Goal: Transaction & Acquisition: Purchase product/service

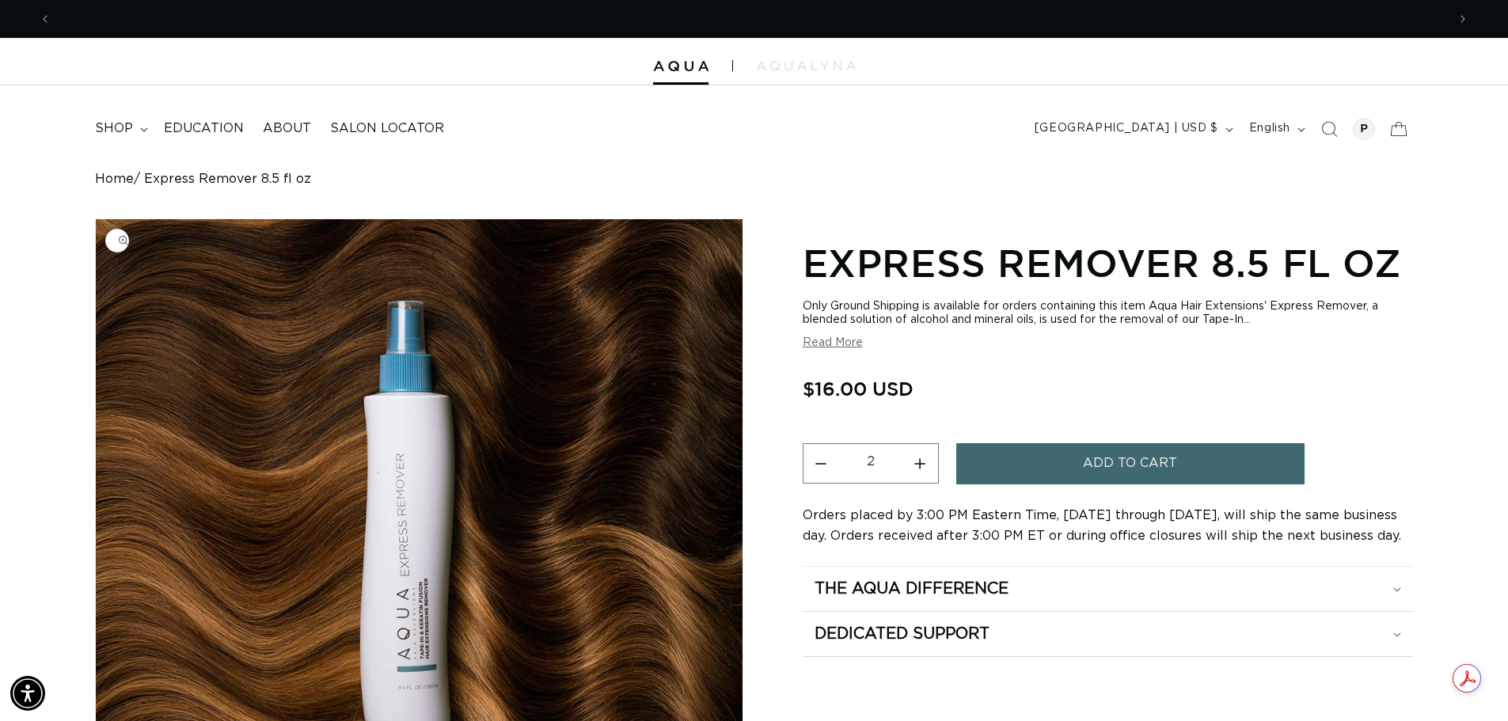
scroll to position [0, 1395]
click at [1397, 127] on icon at bounding box center [1397, 128] width 37 height 37
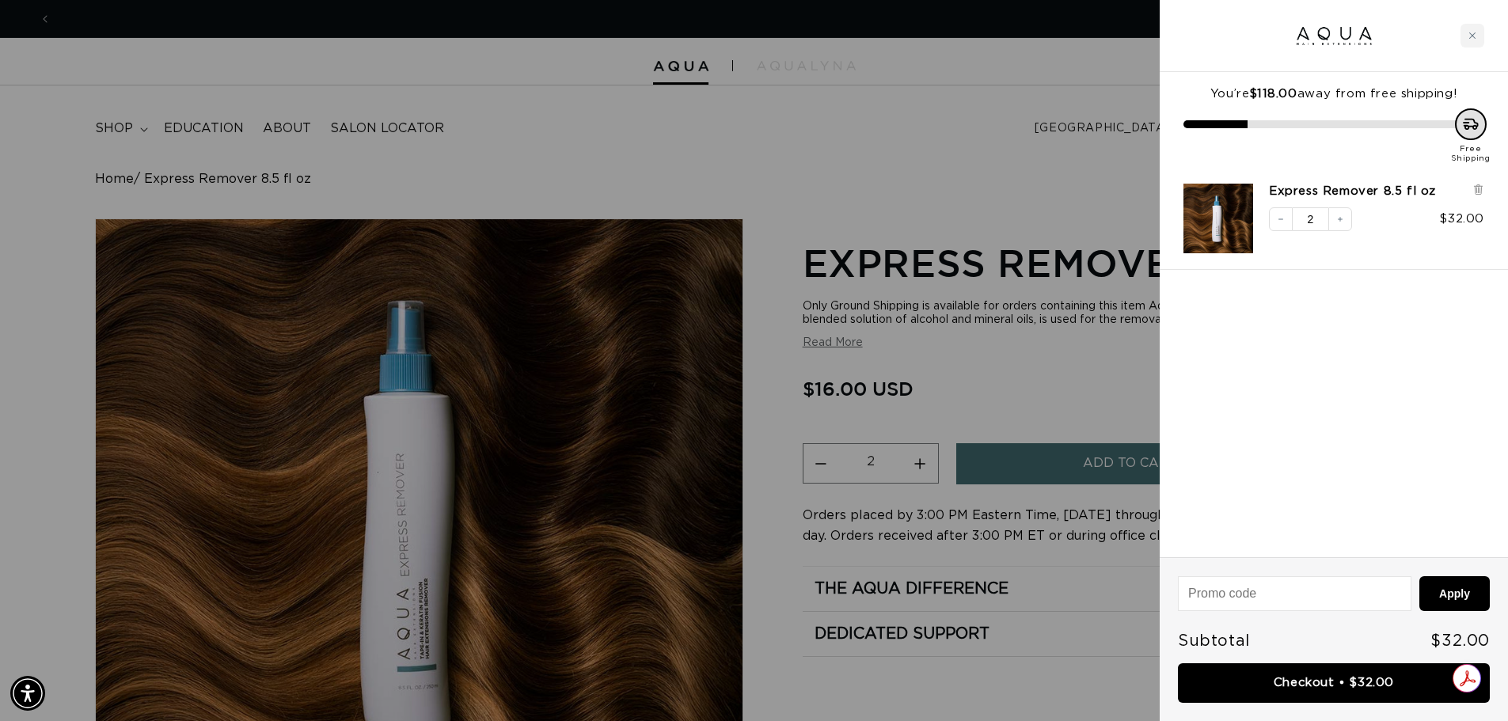
scroll to position [0, 2814]
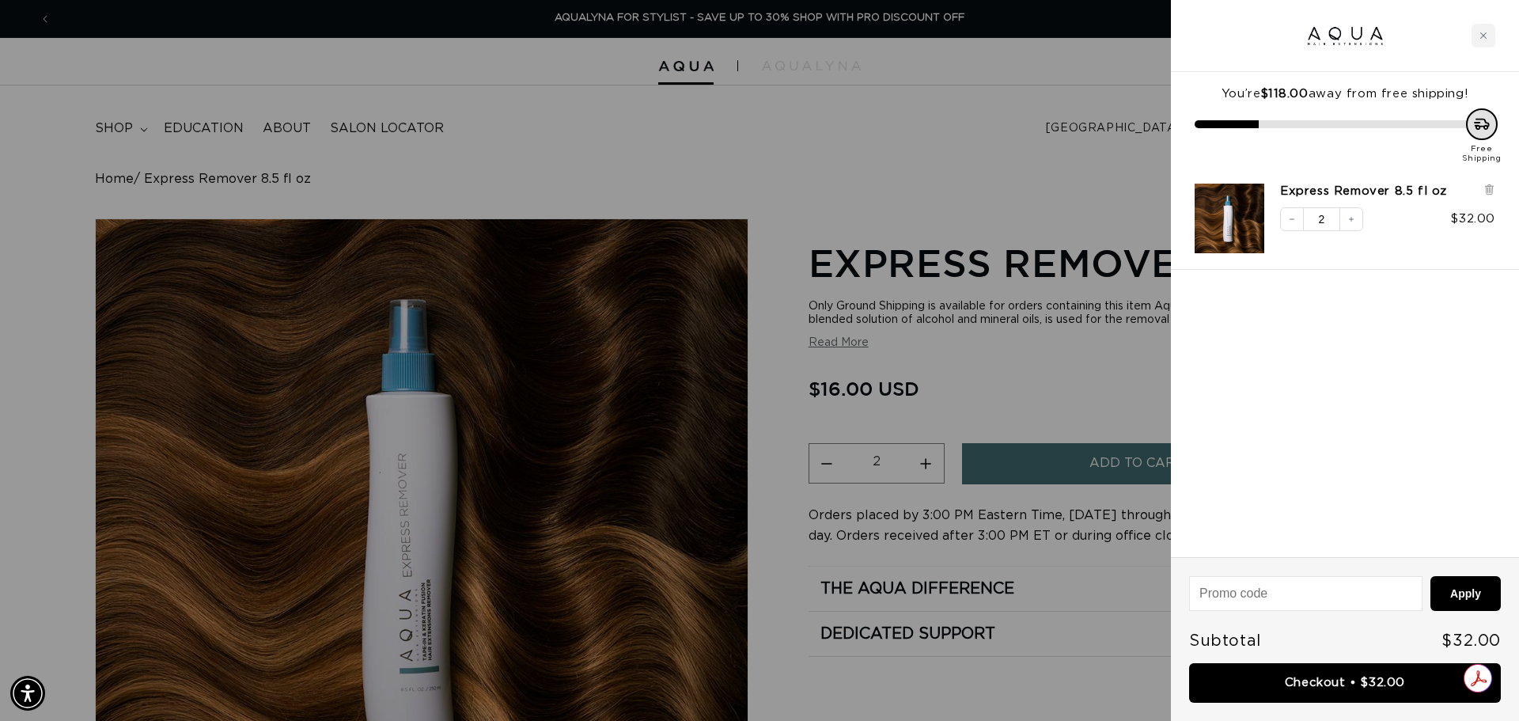
click at [984, 168] on div at bounding box center [759, 360] width 1519 height 721
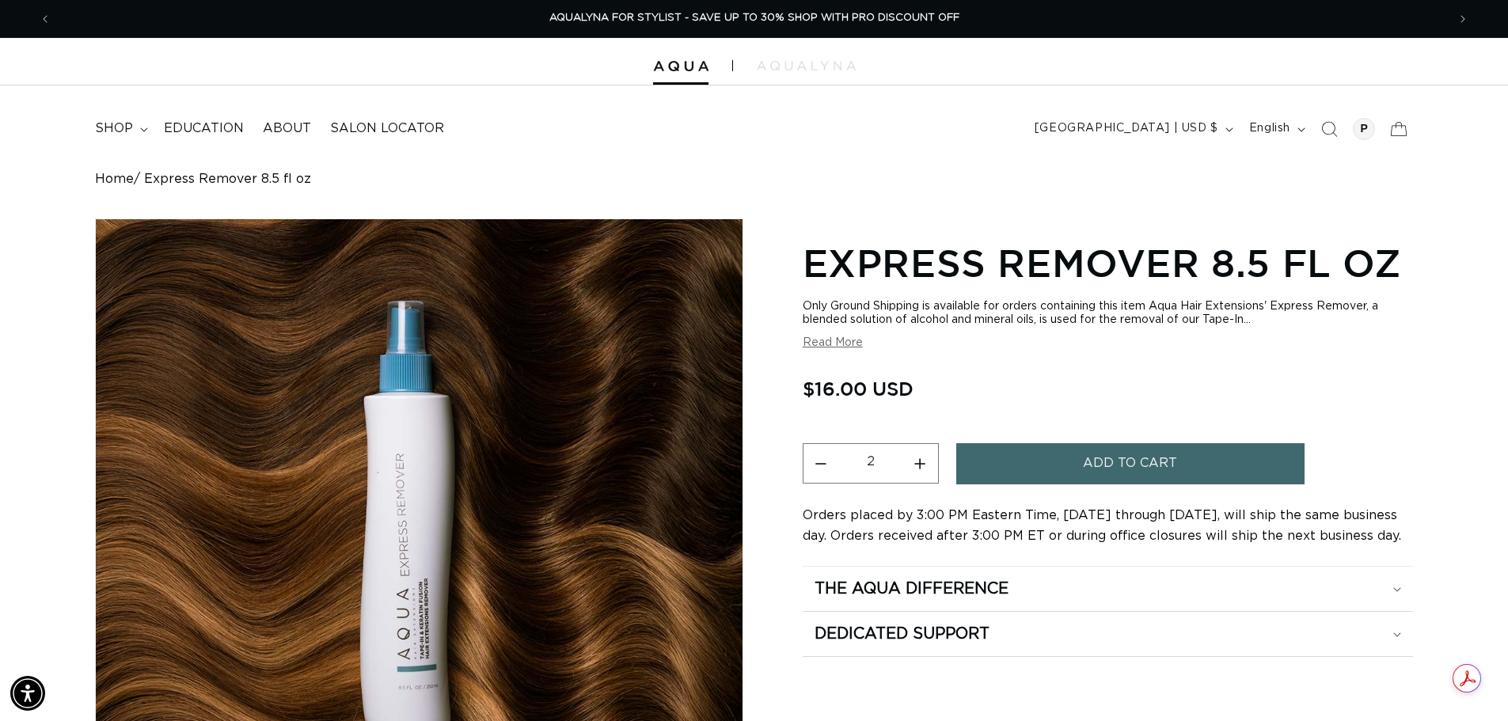
scroll to position [0, 2790]
click at [699, 72] on link at bounding box center [680, 66] width 55 height 11
click at [607, 35] on p "AQUALYNA FOR STYLIST - SAVE UP TO 30% SHOP WITH PRO DISCOUNT OFF" at bounding box center [754, 18] width 410 height 37
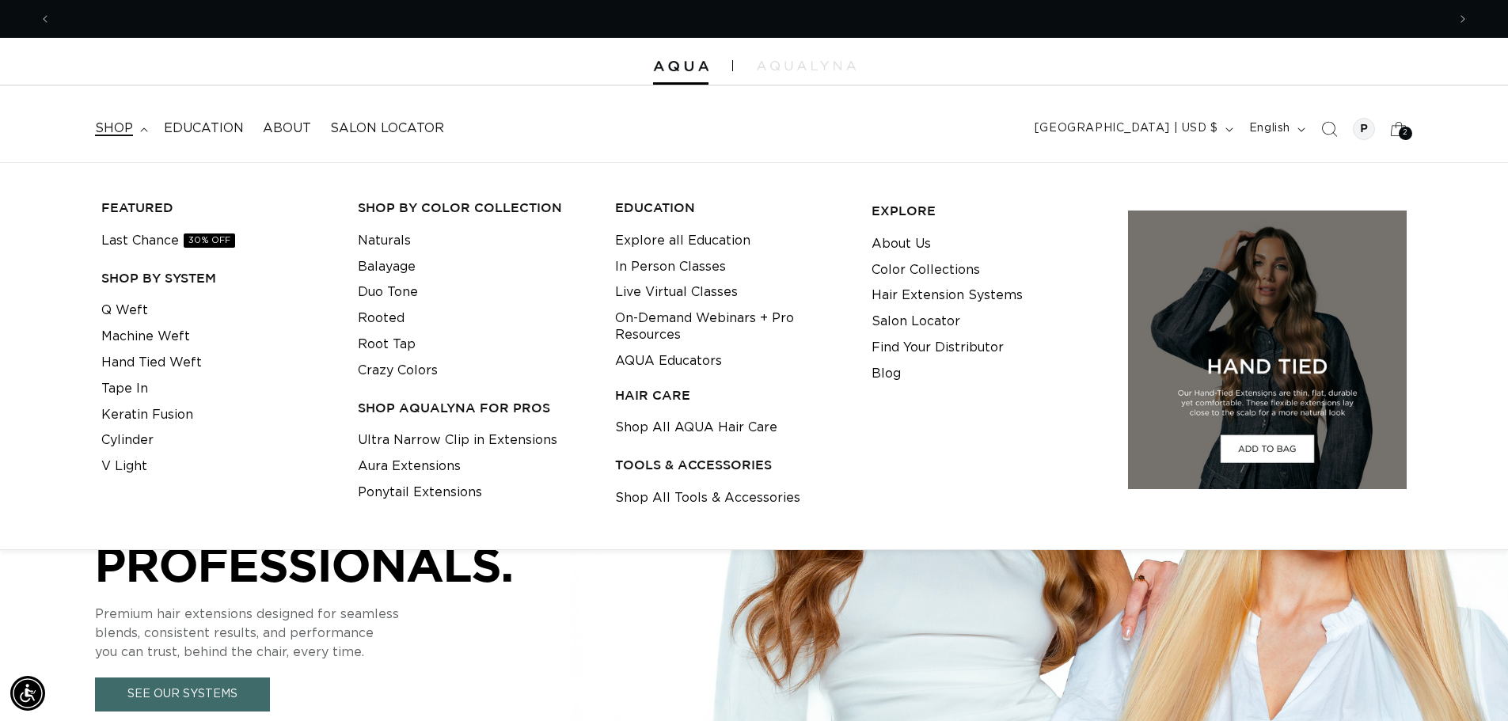
scroll to position [0, 1395]
click at [138, 387] on link "Tape In" at bounding box center [124, 389] width 47 height 26
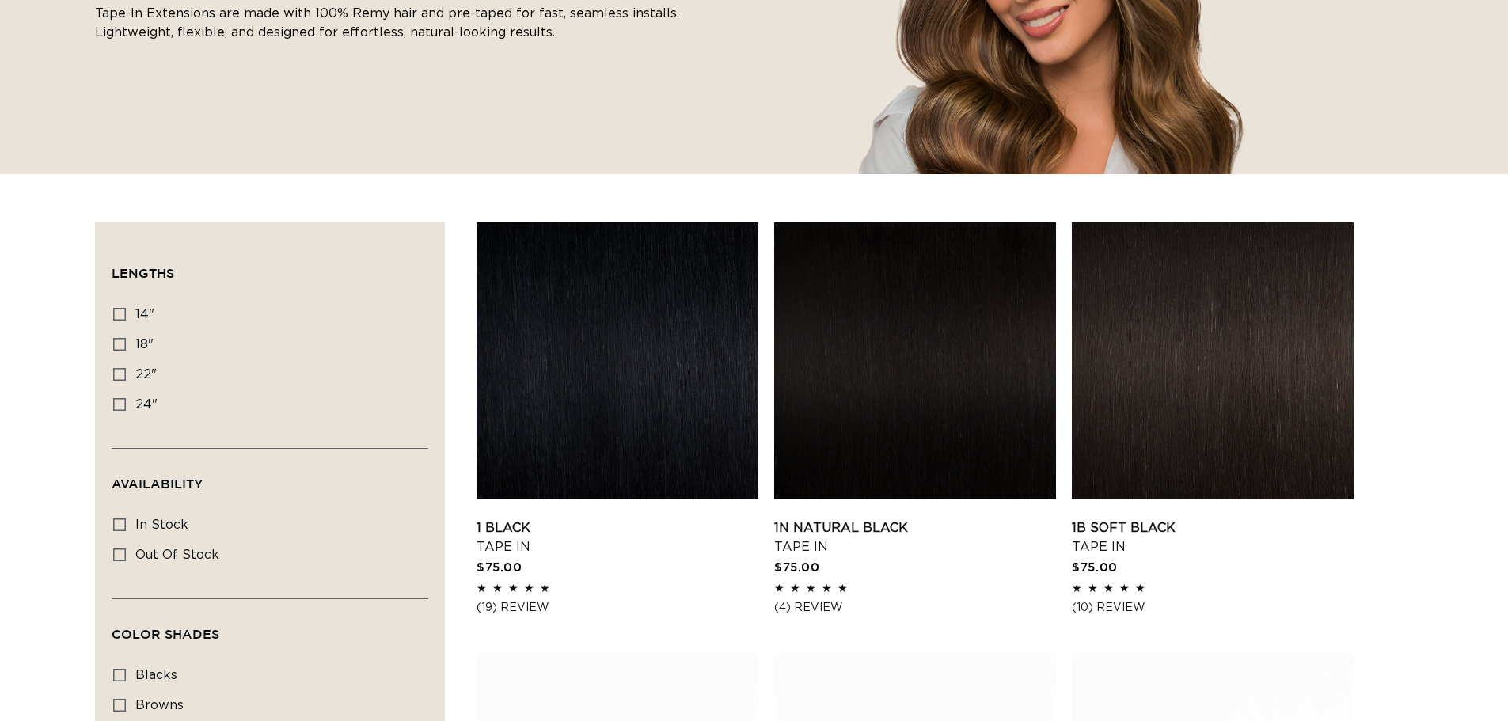
scroll to position [396, 0]
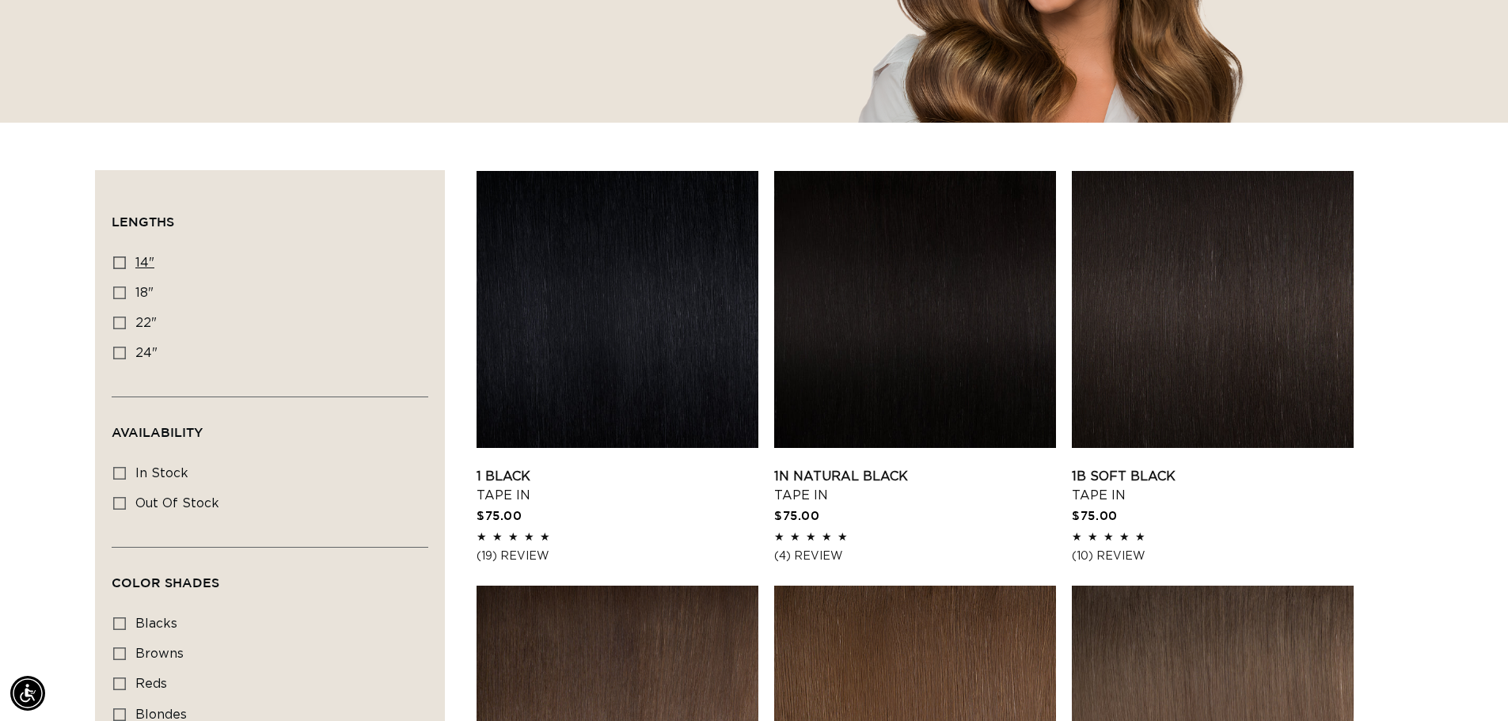
click at [157, 260] on label "14" 14" (35 products)" at bounding box center [265, 263] width 304 height 30
click at [126, 260] on input "14" 14" (35 products)" at bounding box center [119, 262] width 13 height 13
checkbox input "true"
click at [1167, 472] on link "1B Soft Black Tape In" at bounding box center [1213, 486] width 282 height 38
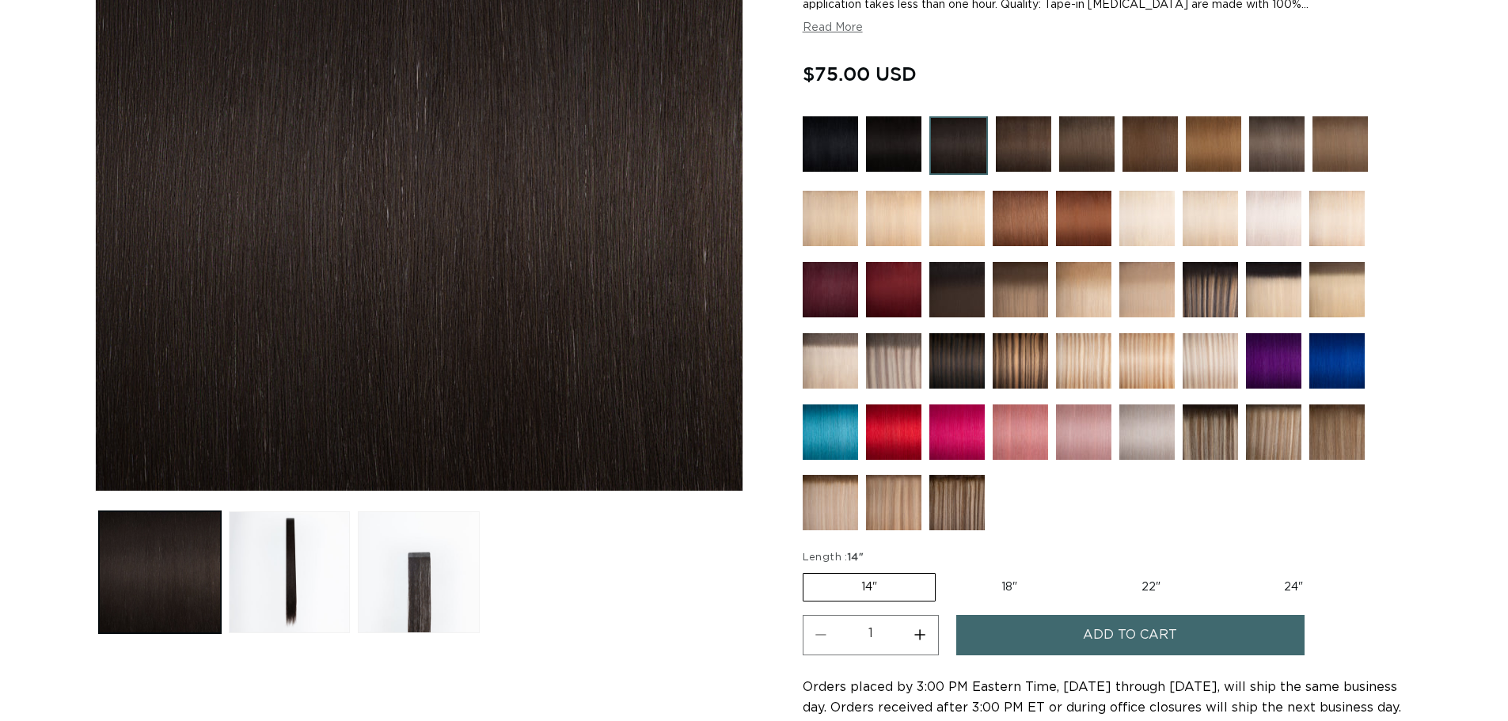
scroll to position [317, 0]
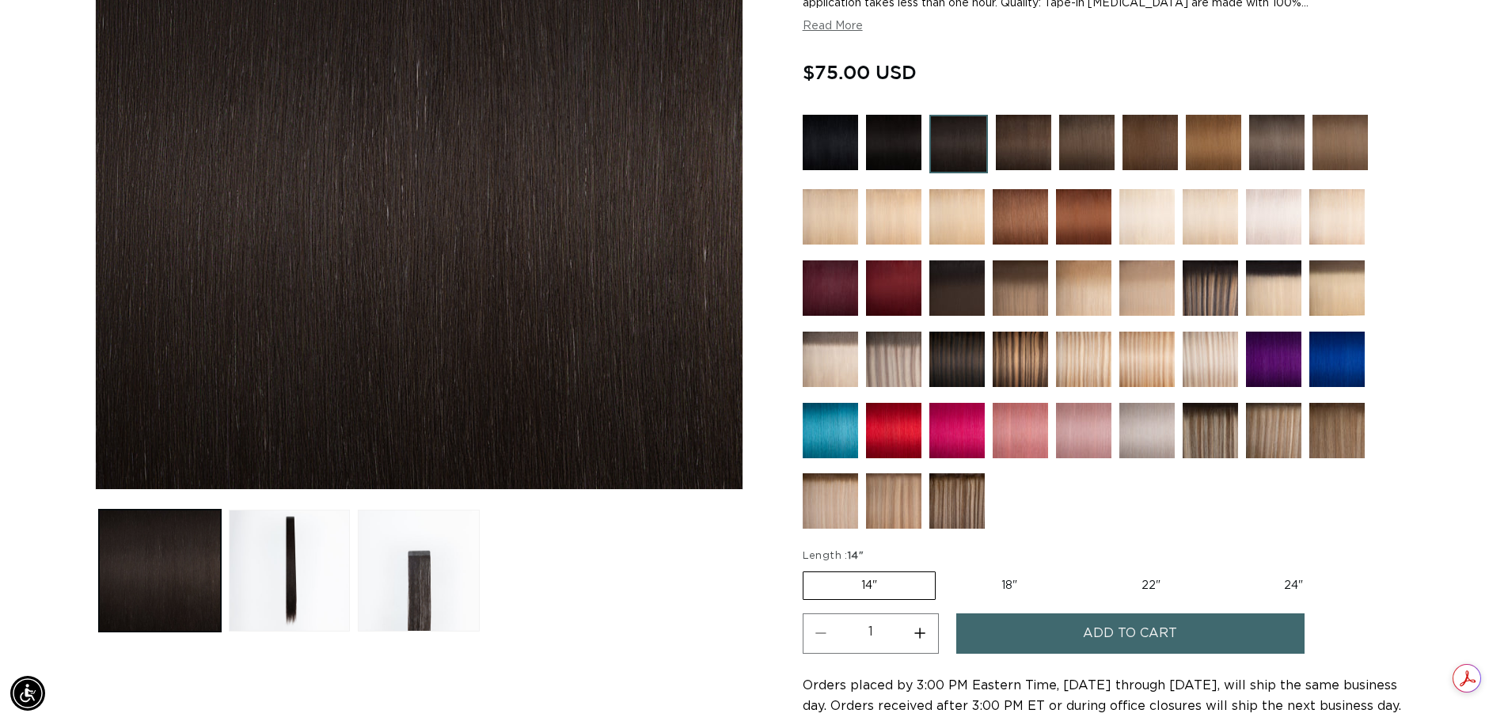
click at [918, 628] on button "Increase quantity for 1B Soft Black - Tape In" at bounding box center [920, 633] width 36 height 40
type input "4"
click at [1063, 643] on button "Add to cart" at bounding box center [1130, 633] width 348 height 40
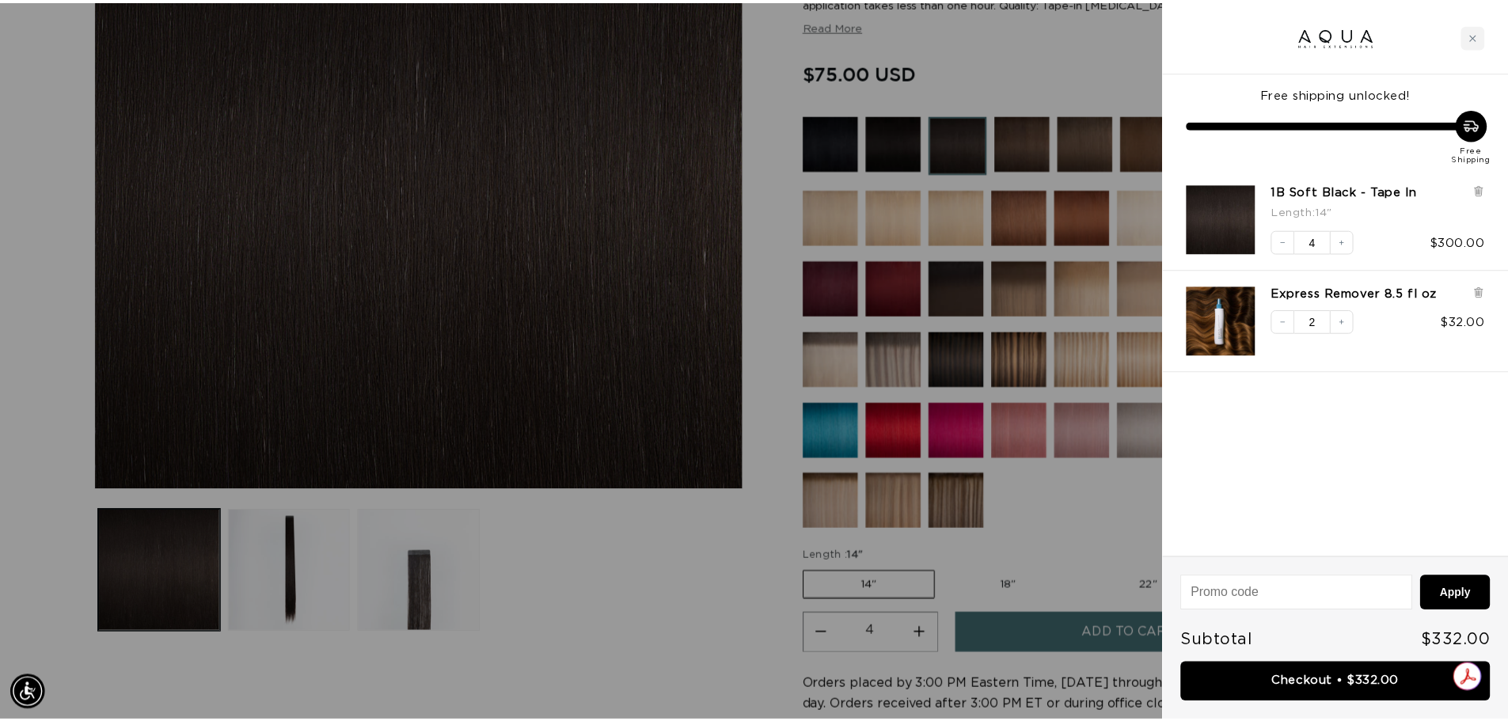
scroll to position [0, 0]
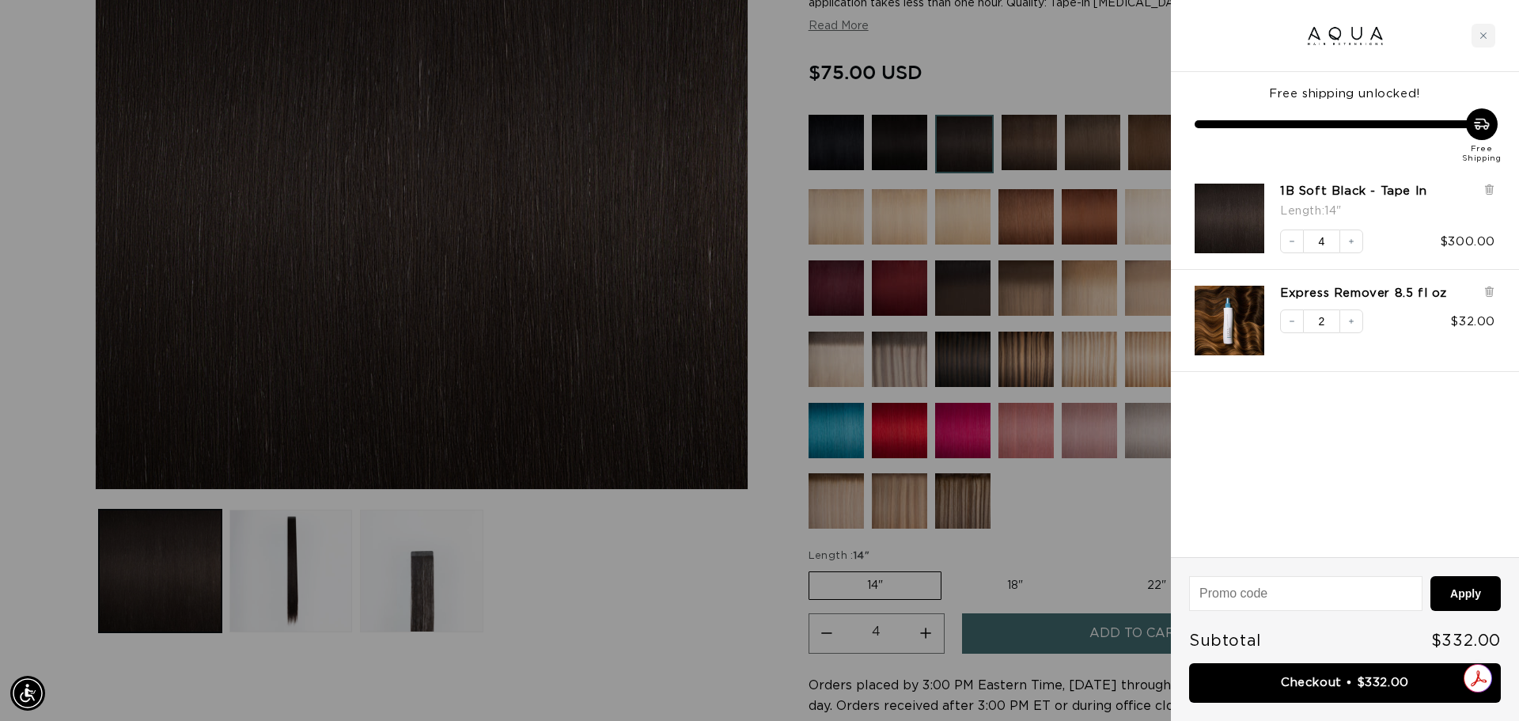
click at [969, 433] on div at bounding box center [759, 360] width 1519 height 721
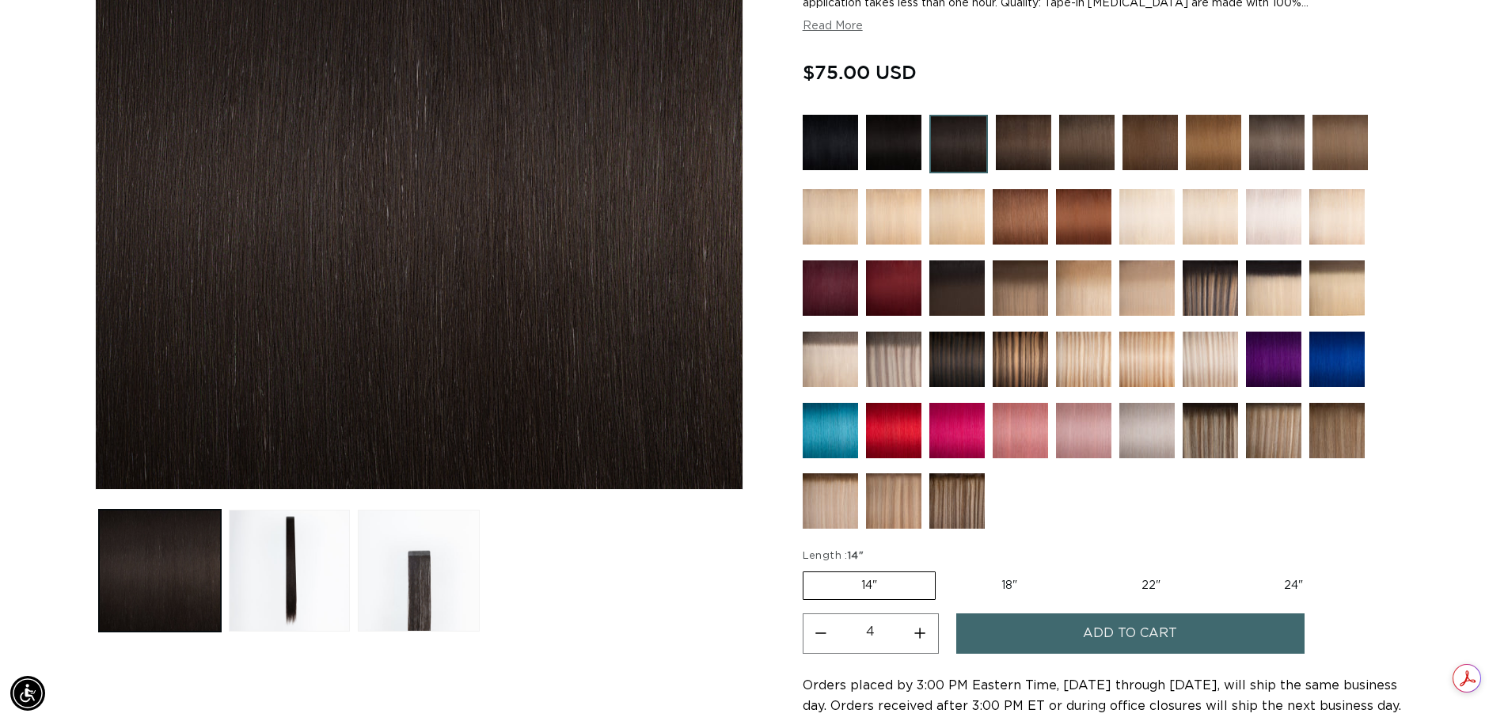
click at [969, 433] on img at bounding box center [956, 430] width 55 height 55
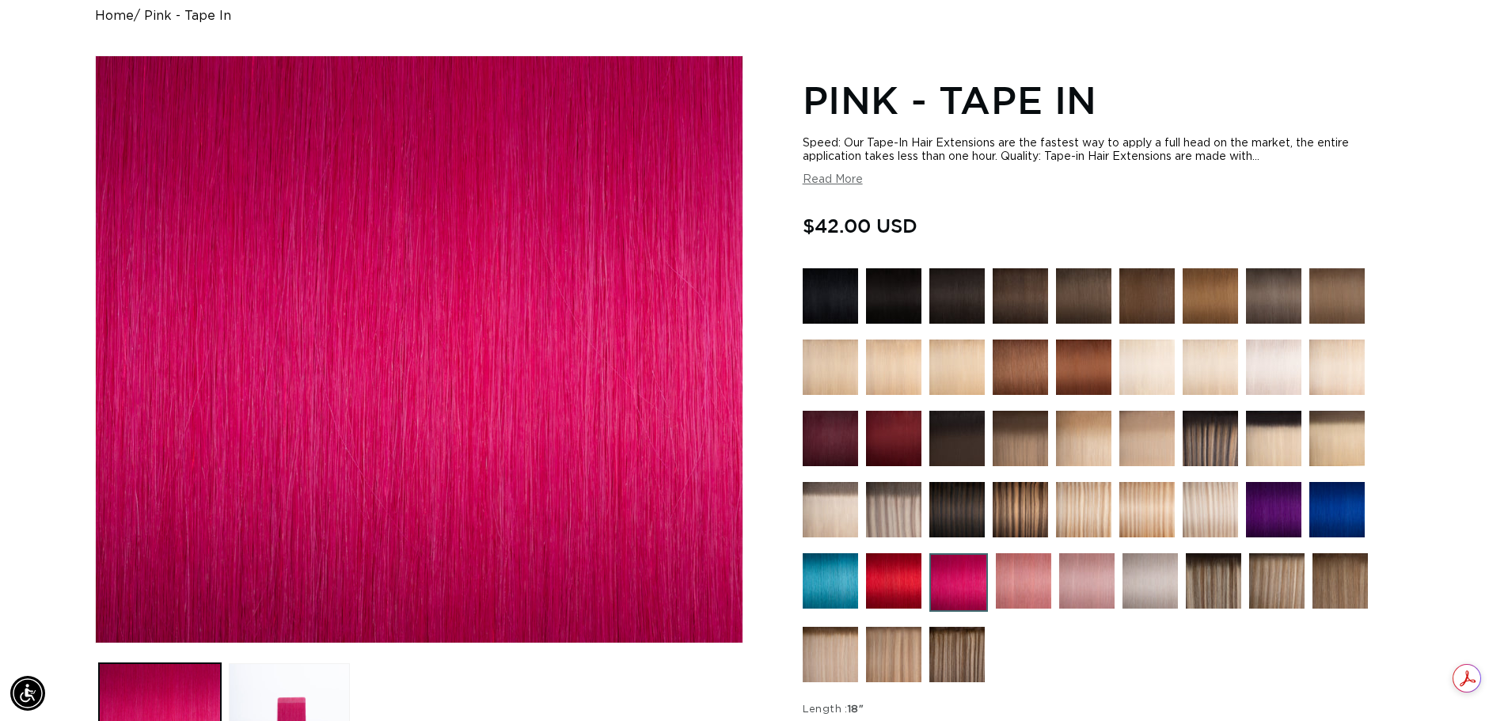
scroll to position [237, 0]
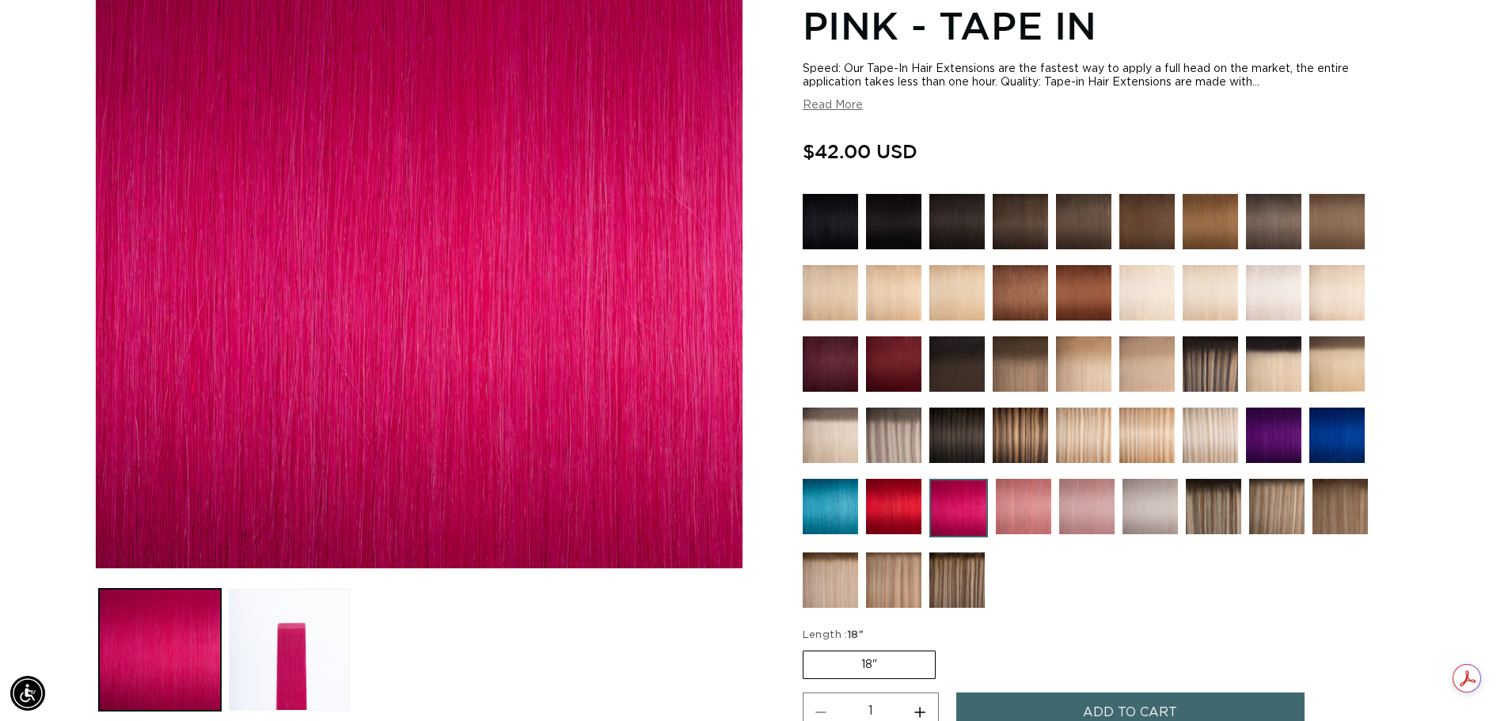
click at [1022, 503] on img at bounding box center [1023, 506] width 55 height 55
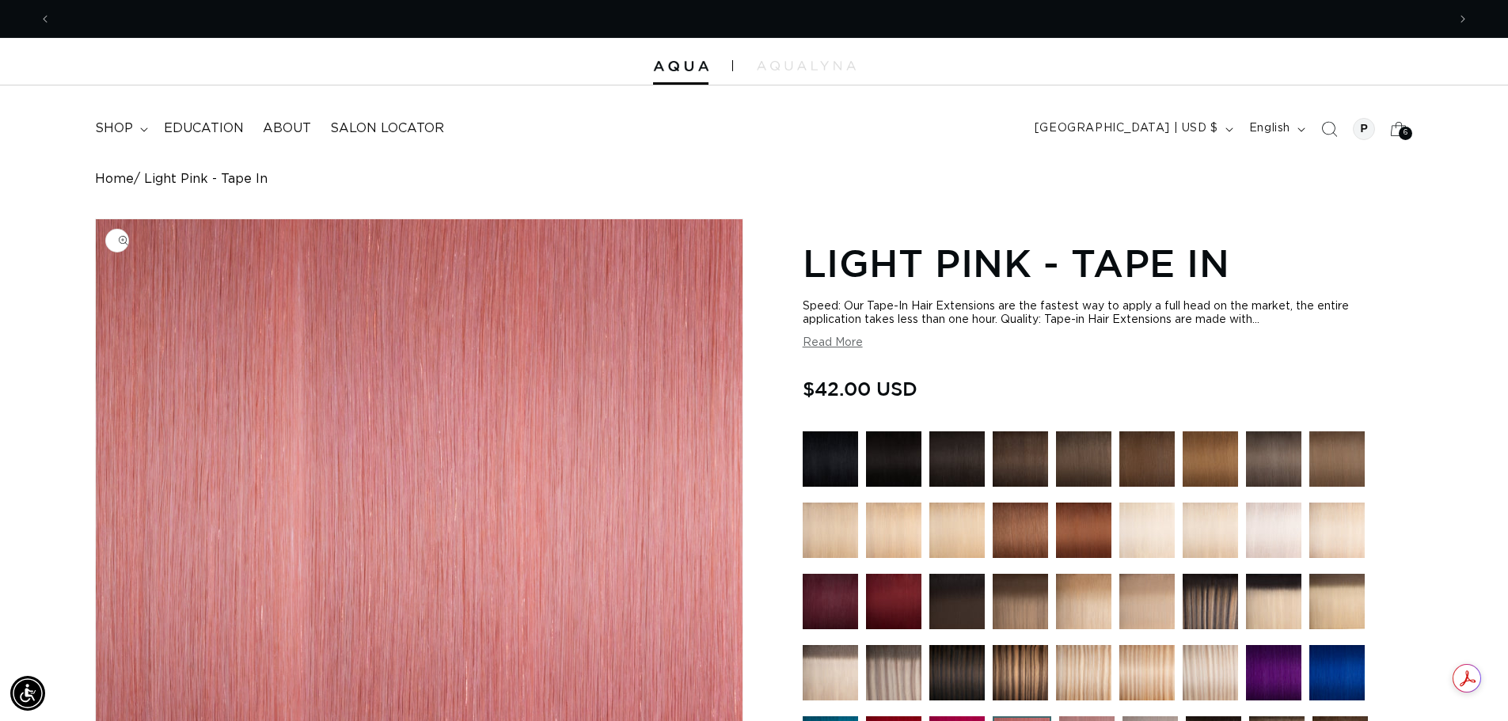
scroll to position [0, 2790]
click at [829, 342] on button "Read More" at bounding box center [832, 342] width 60 height 13
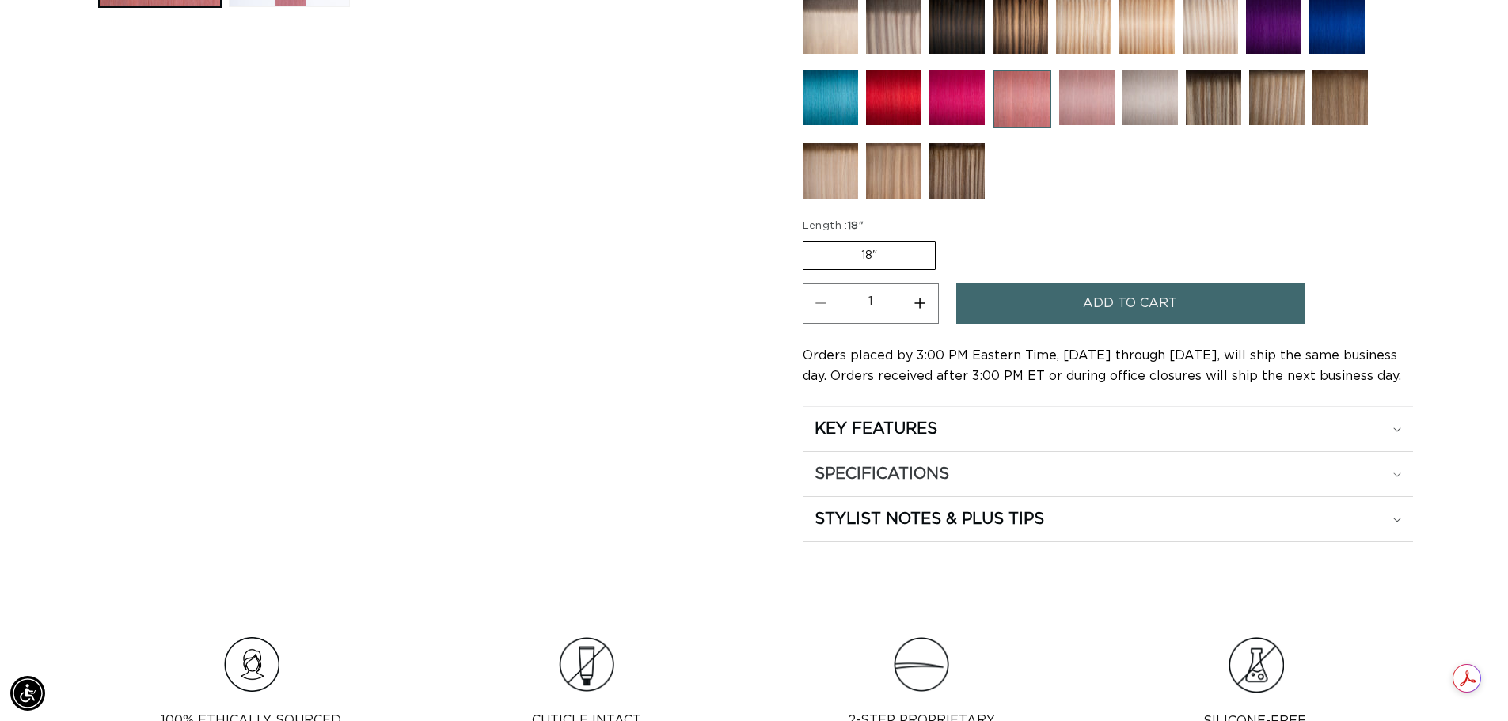
scroll to position [1029, 0]
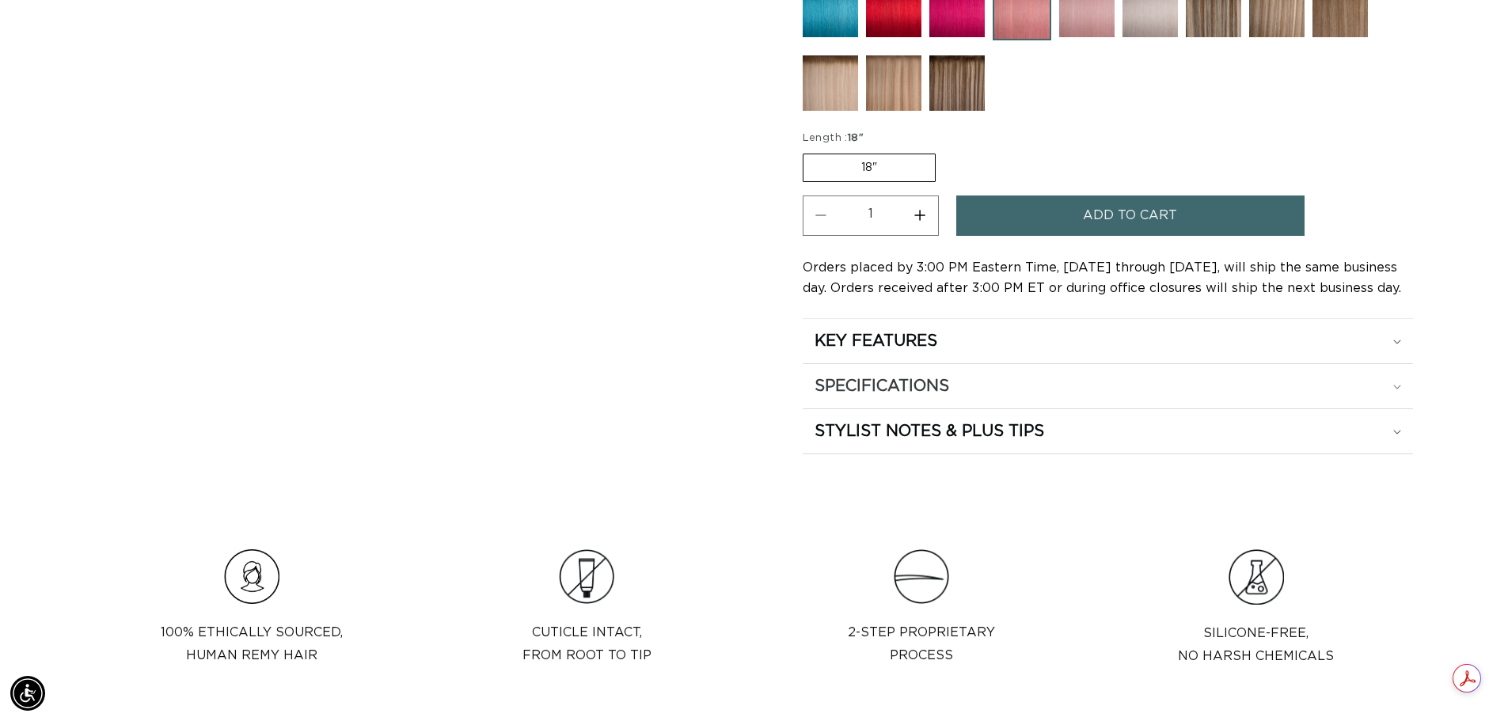
click at [1073, 388] on div "SPECIFICATIONS" at bounding box center [1107, 386] width 586 height 21
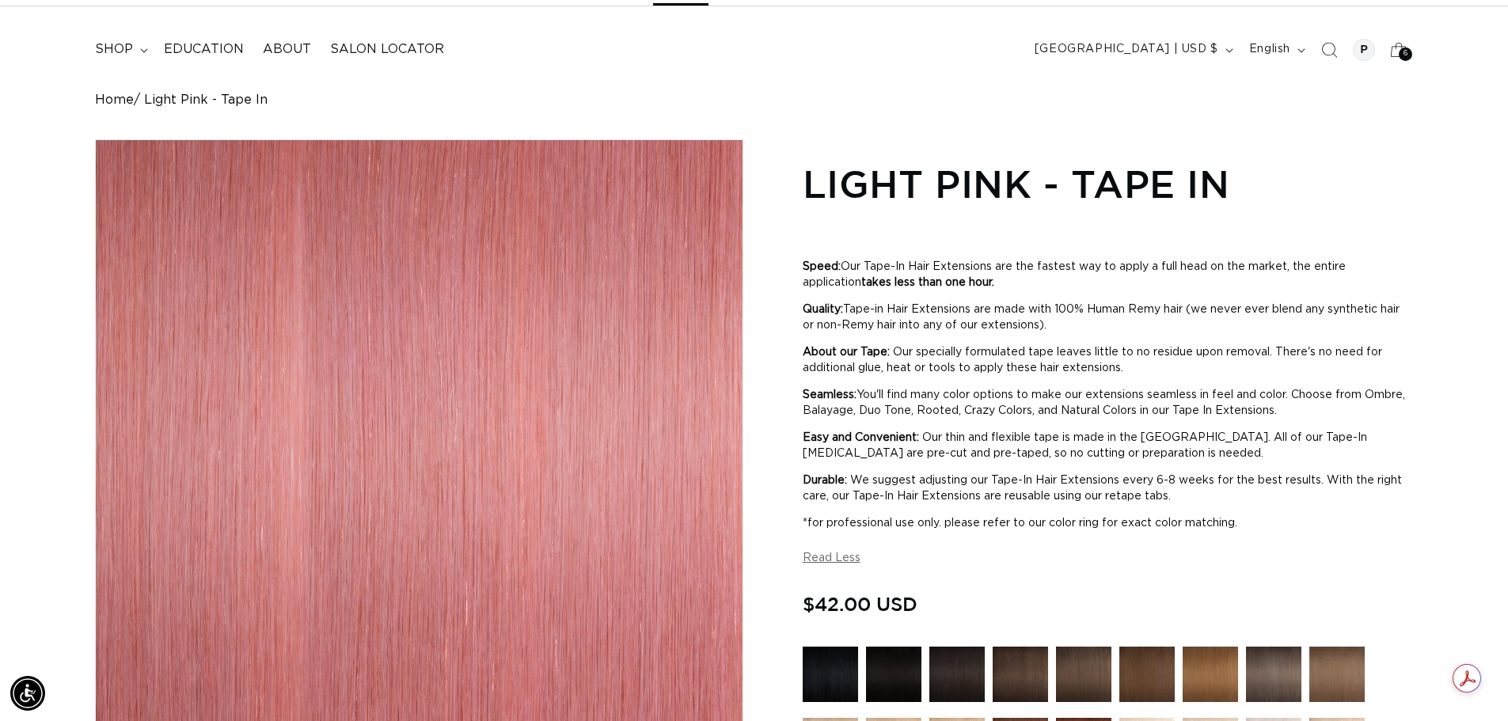
scroll to position [0, 2790]
